Goal: Use online tool/utility: Utilize a website feature to perform a specific function

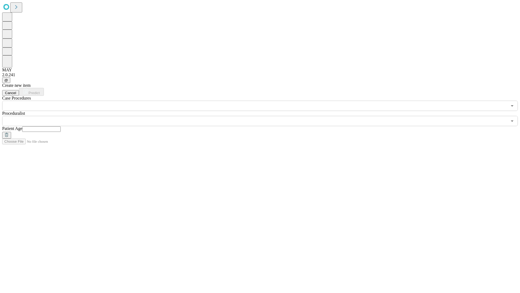
click at [61, 126] on input "text" at bounding box center [41, 128] width 38 height 5
type input "**"
click at [264, 116] on input "text" at bounding box center [254, 121] width 505 height 10
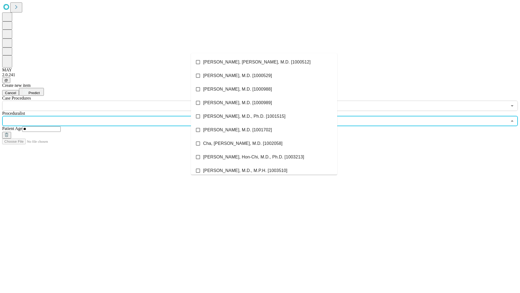
click at [264, 62] on li "[PERSON_NAME], [PERSON_NAME], M.D. [1000512]" at bounding box center [264, 62] width 146 height 14
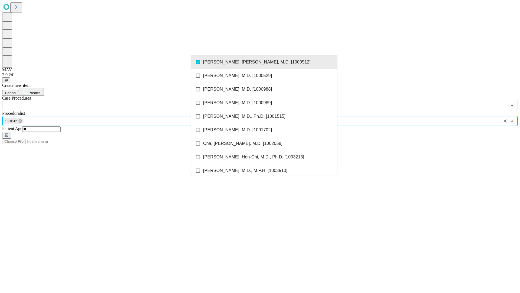
click at [114, 101] on input "text" at bounding box center [254, 106] width 505 height 10
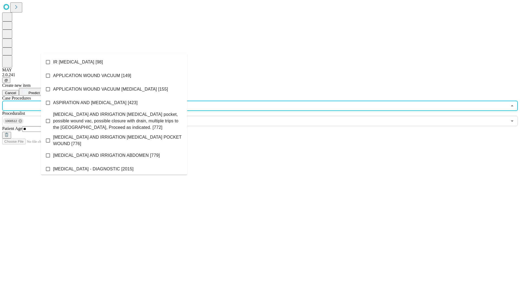
click at [114, 62] on li "IR [MEDICAL_DATA] [98]" at bounding box center [114, 62] width 146 height 14
click at [40, 91] on span "Predict" at bounding box center [33, 93] width 11 height 4
